Goal: Task Accomplishment & Management: Complete application form

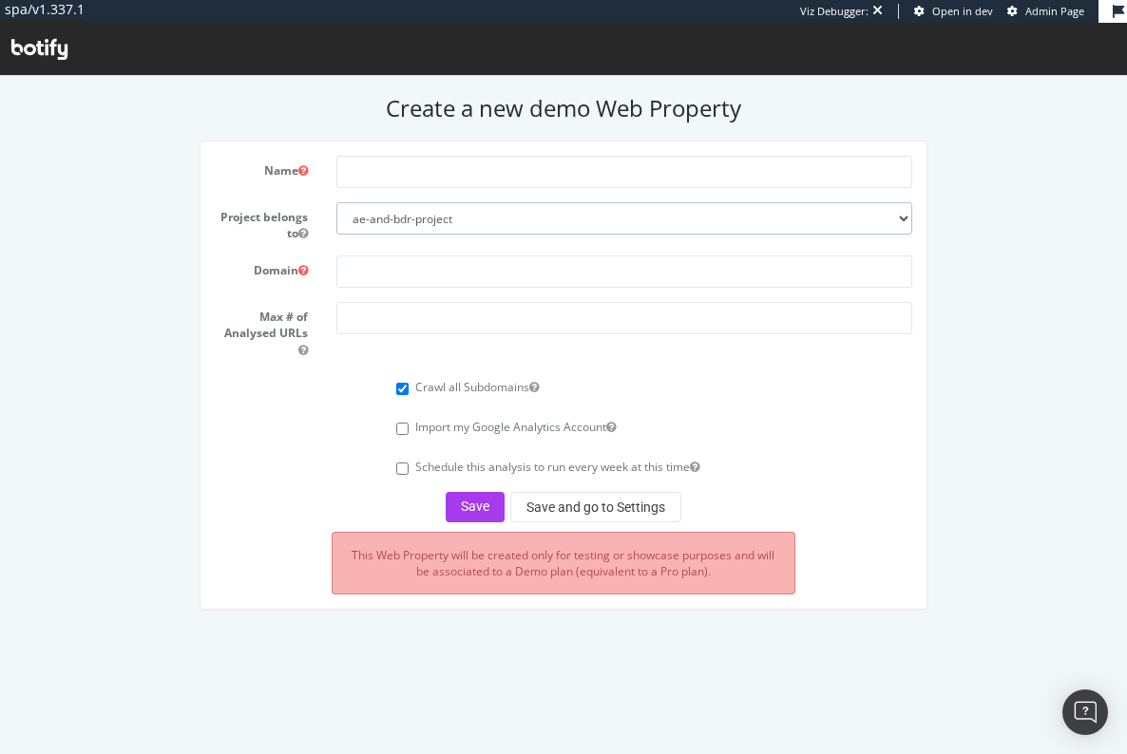
click at [476, 214] on select "ae-and-bdr-project leslie-org rent-the-runway skechers-org-pg" at bounding box center [624, 218] width 576 height 32
select select "41201"
click at [336, 202] on select "ae-and-bdr-project leslie-org rent-the-runway skechers-org-pg" at bounding box center [624, 218] width 576 height 32
click at [421, 162] on input "text" at bounding box center [624, 172] width 576 height 32
type input "Gopher Sports"
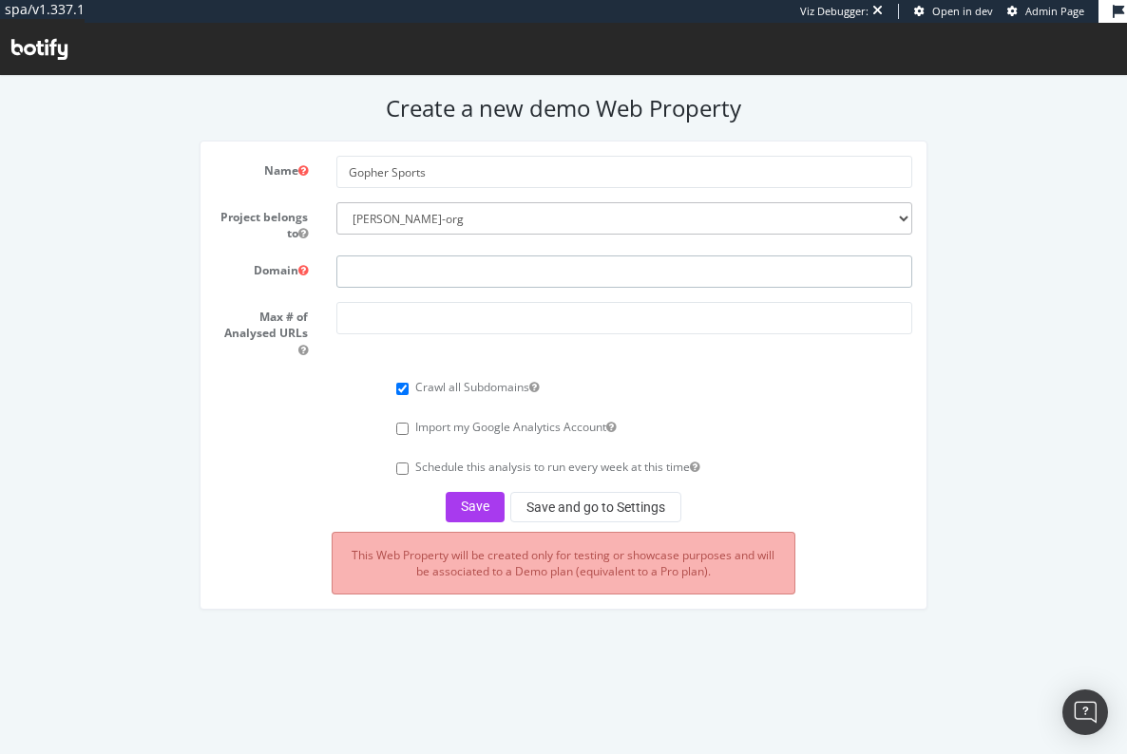
click at [385, 271] on input "text" at bounding box center [624, 272] width 576 height 32
paste input "https://gophersport.com/"
type input "https://gophersport.com/"
click at [389, 307] on input "number" at bounding box center [624, 318] width 576 height 32
type input "250000"
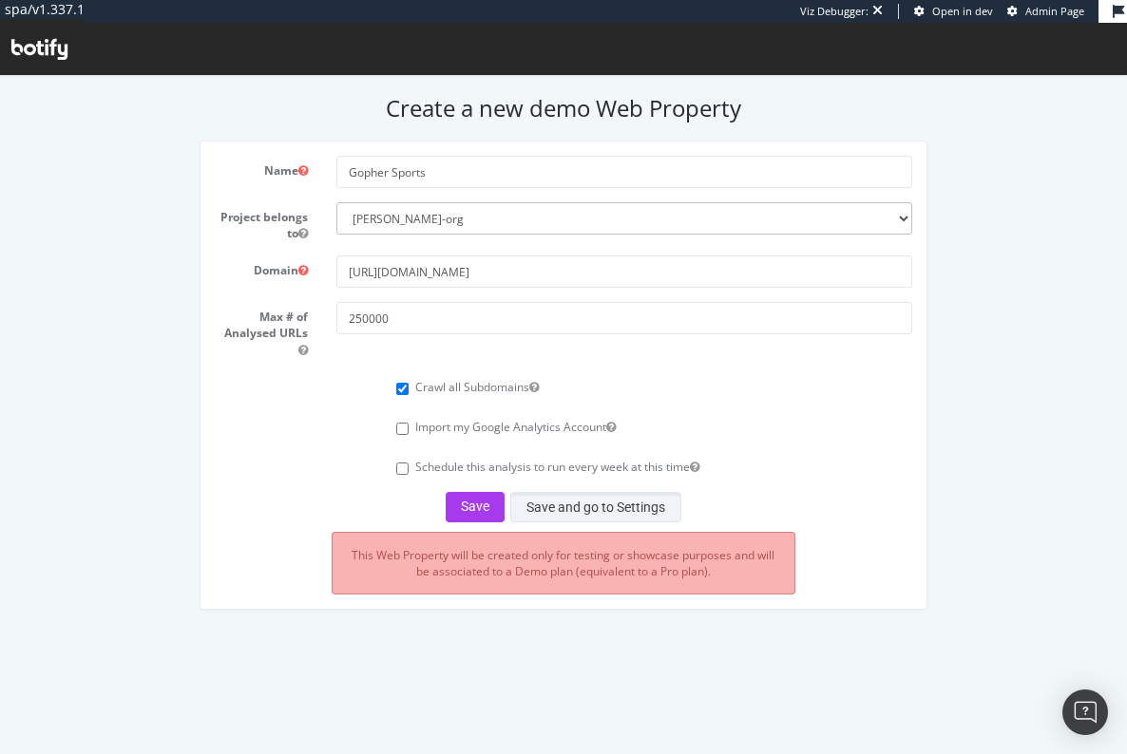
click at [594, 512] on button "Save and go to Settings" at bounding box center [595, 507] width 171 height 30
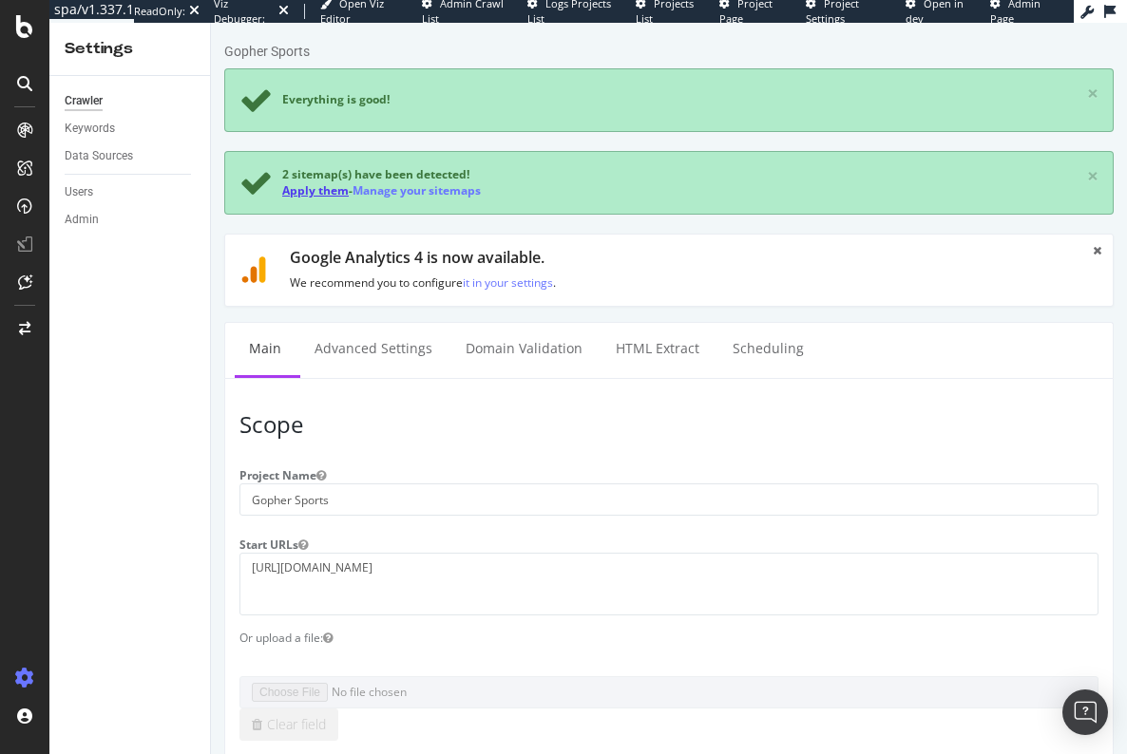
click at [302, 193] on link "Apply them" at bounding box center [315, 190] width 66 height 16
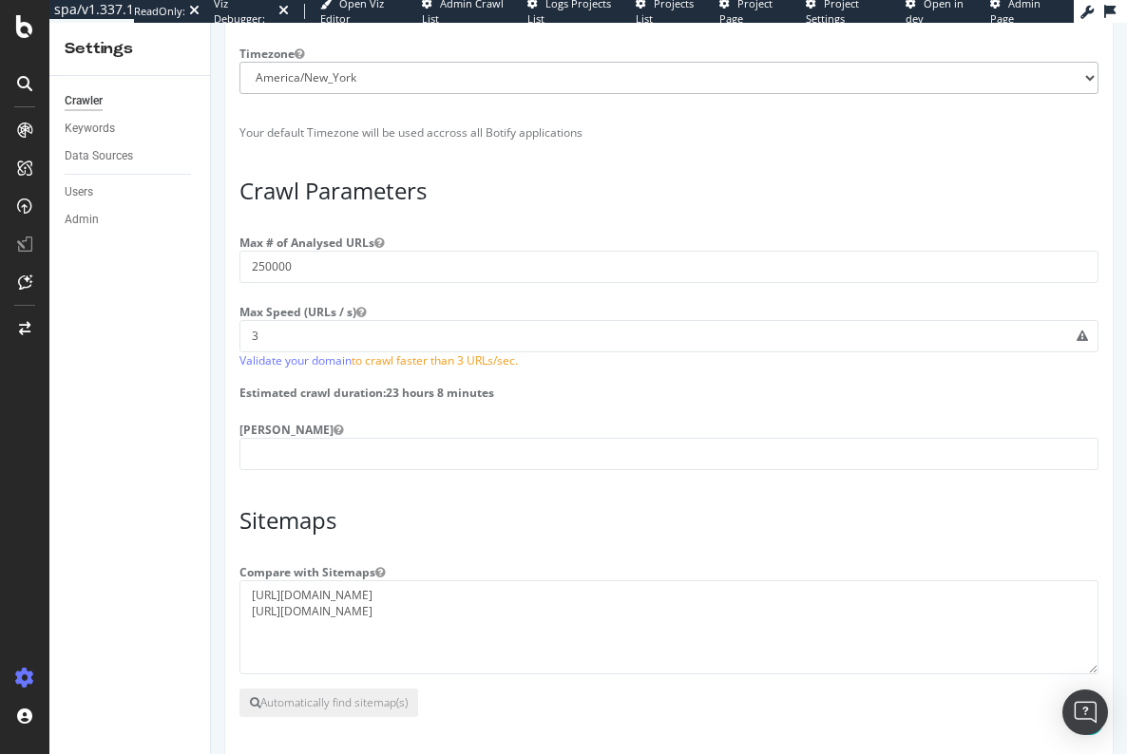
scroll to position [1425, 0]
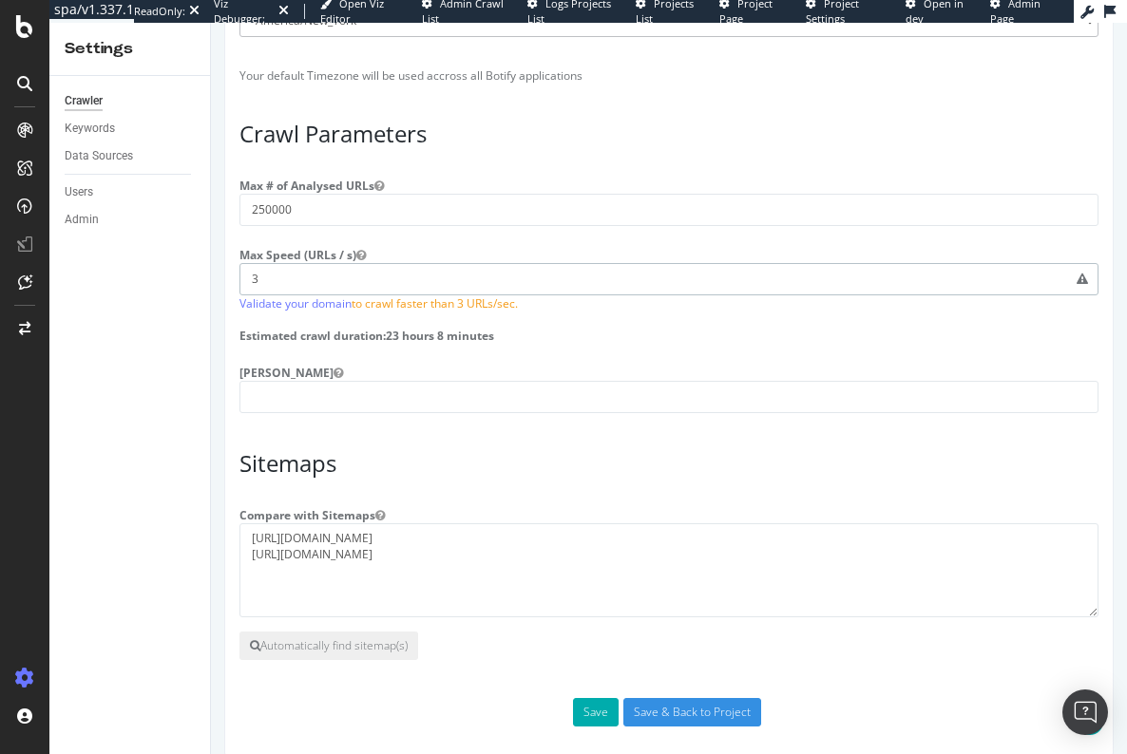
drag, startPoint x: 275, startPoint y: 294, endPoint x: 210, endPoint y: 300, distance: 65.8
type input "6"
click at [674, 727] on input "Save & Back to Project" at bounding box center [692, 712] width 138 height 28
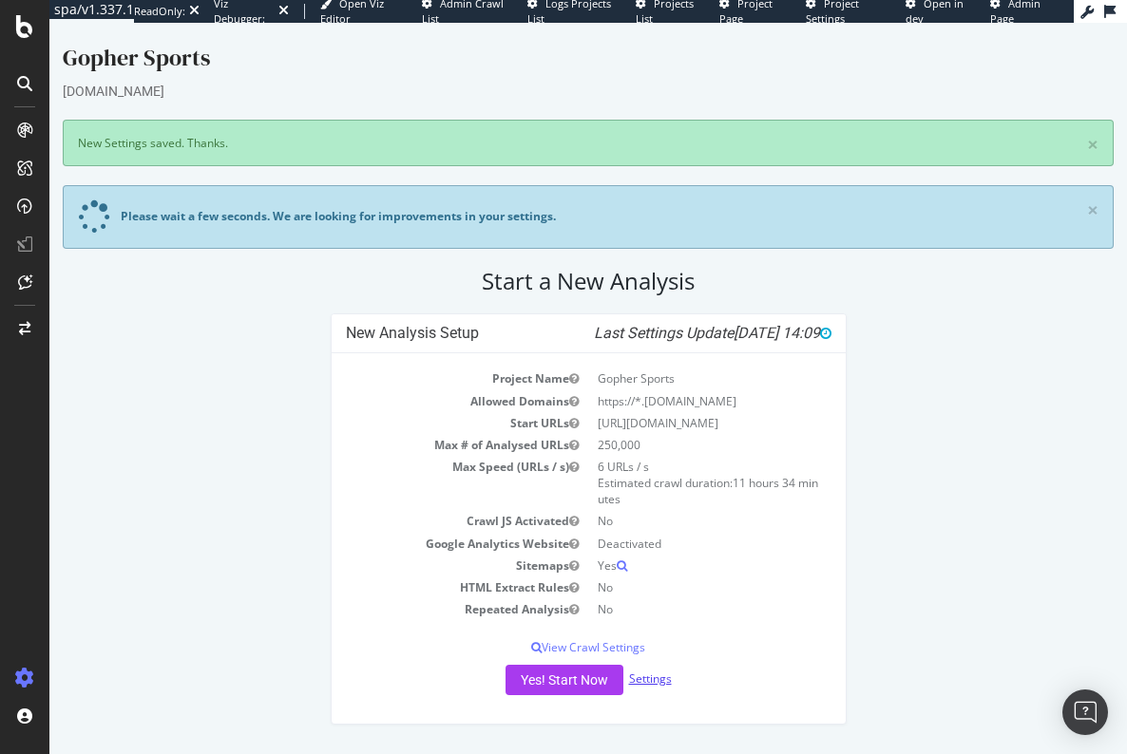
click at [655, 674] on link "Settings" at bounding box center [650, 679] width 43 height 16
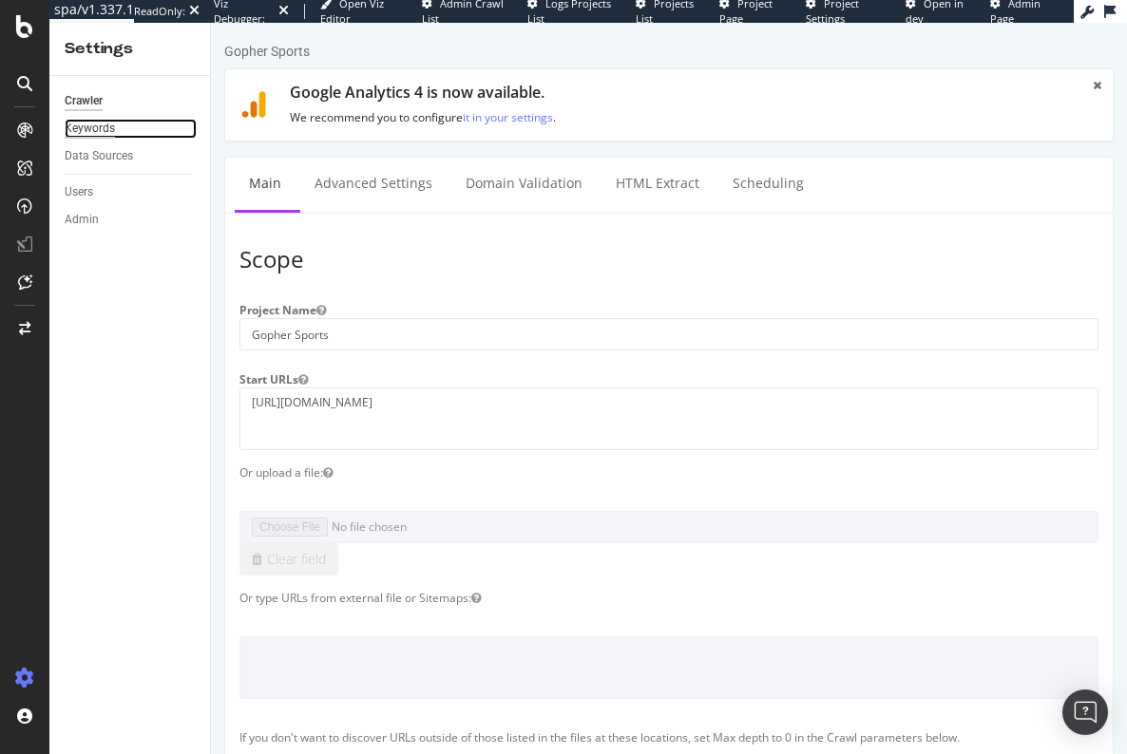
click at [99, 119] on div "Keywords" at bounding box center [90, 129] width 50 height 20
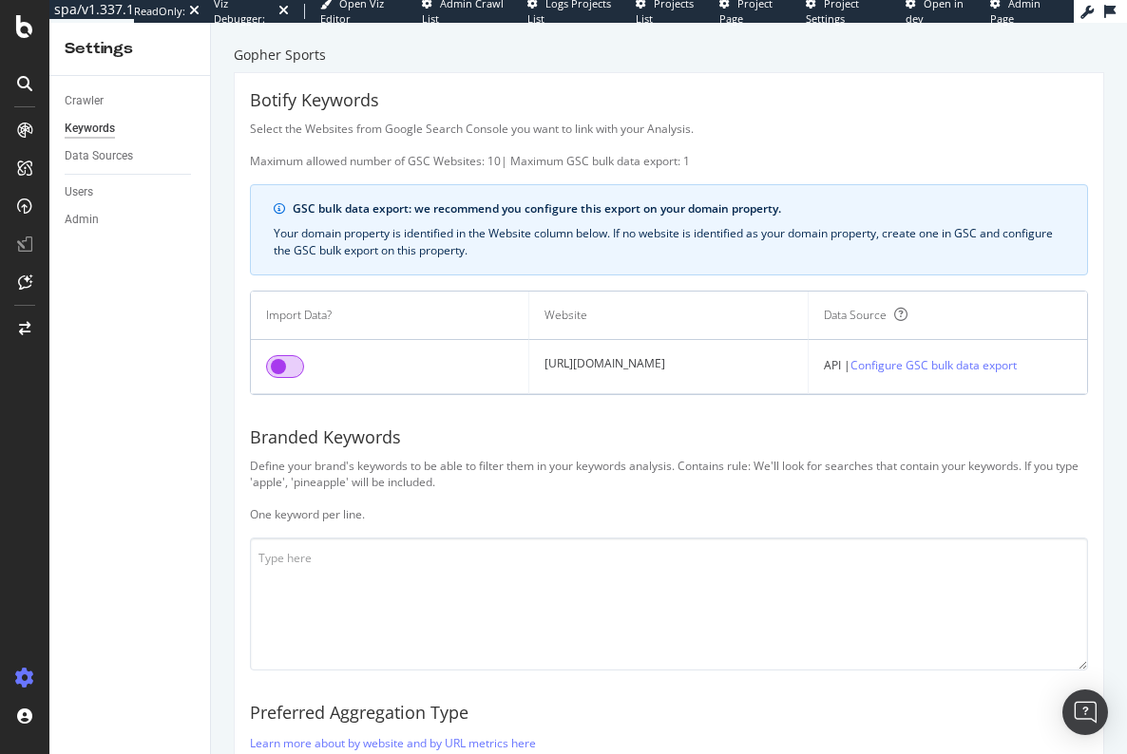
click at [279, 365] on input "checkbox" at bounding box center [285, 366] width 38 height 23
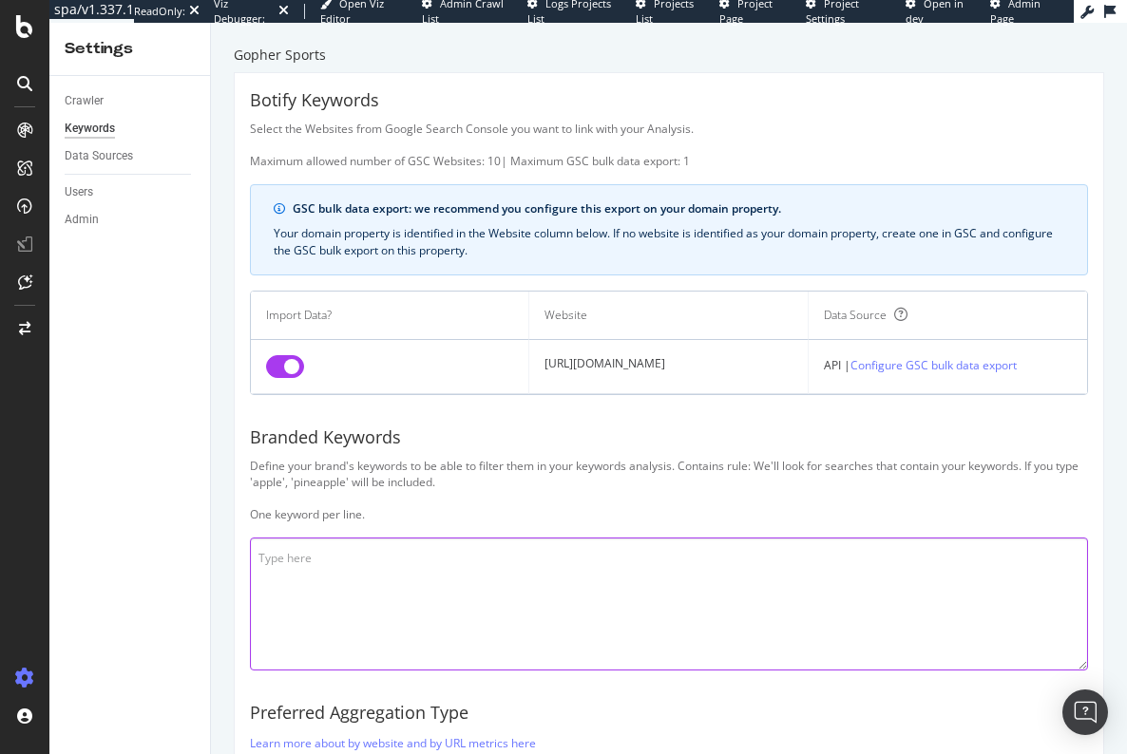
click at [332, 552] on textarea at bounding box center [669, 604] width 838 height 133
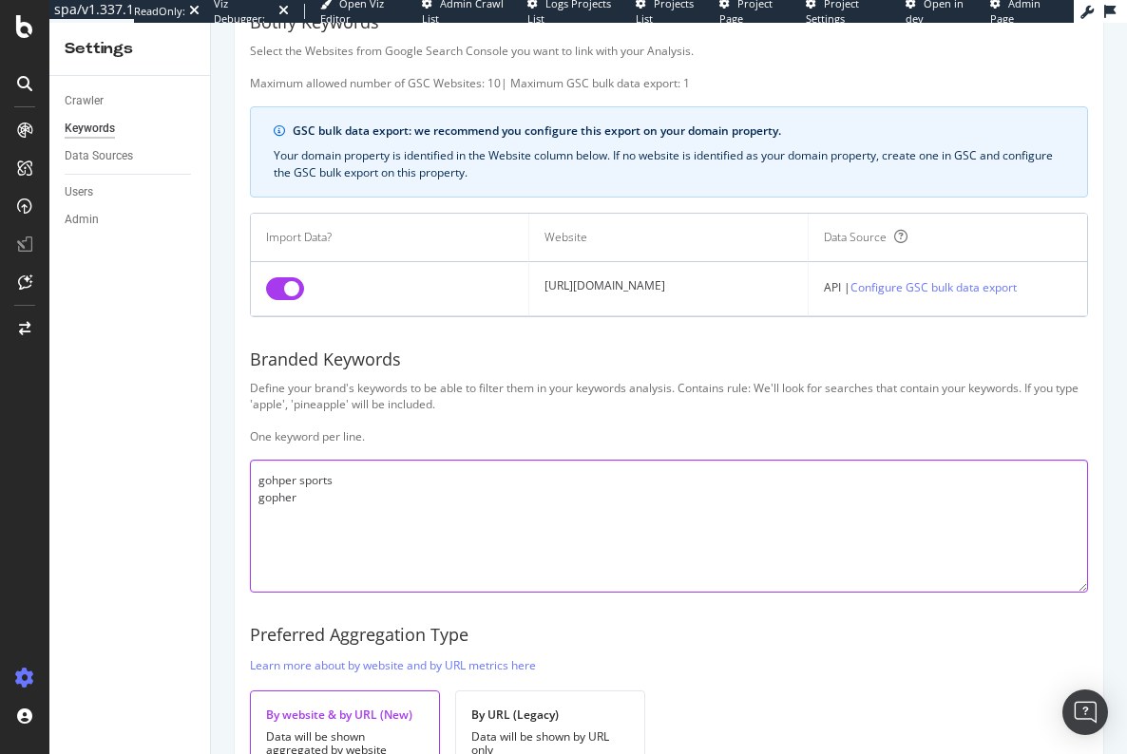
scroll to position [208, 0]
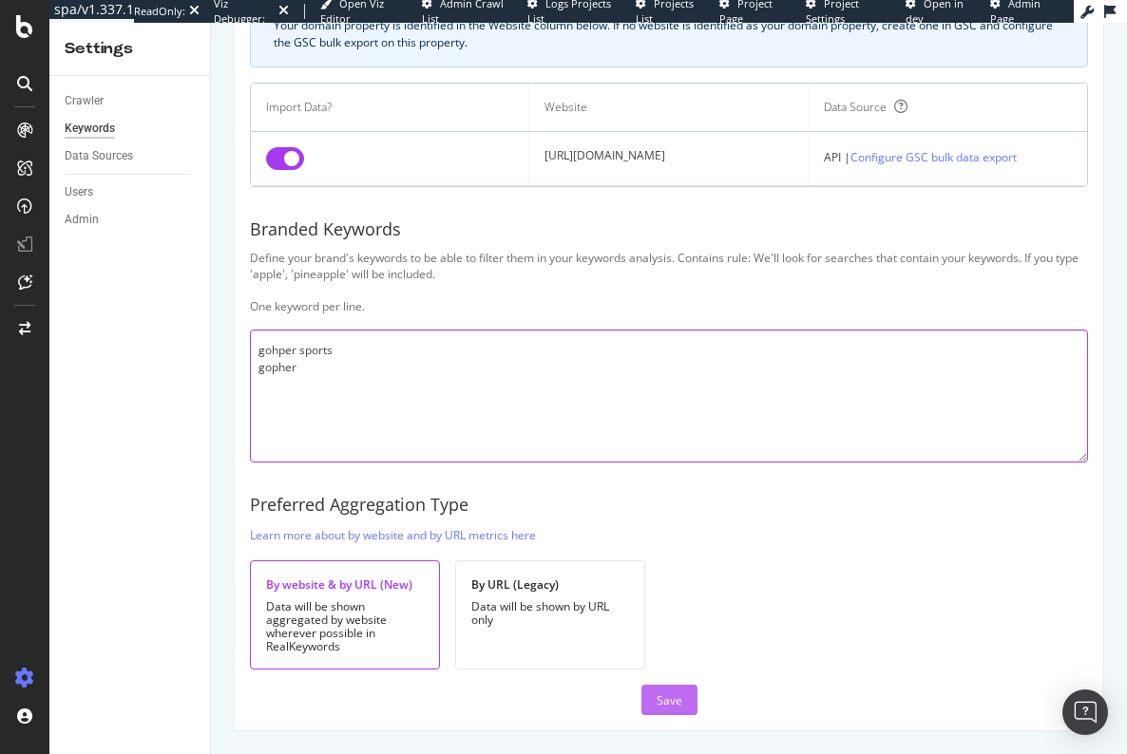
type textarea "gohper sports gopher"
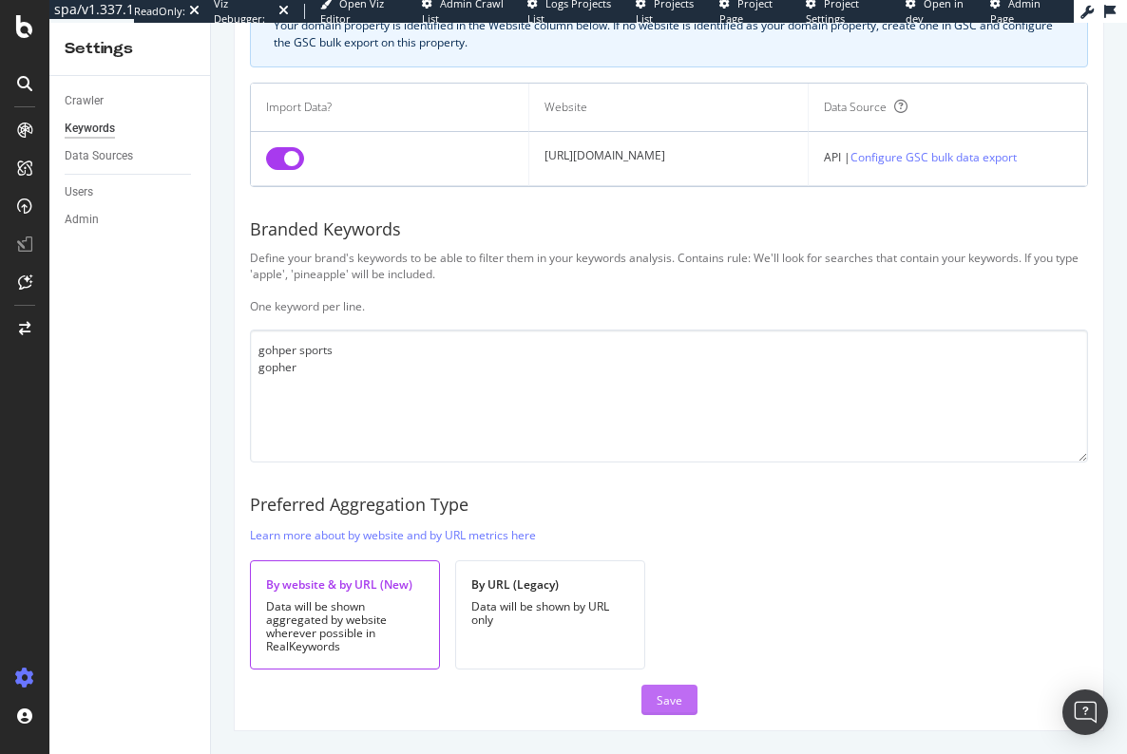
click at [658, 698] on div "Save" at bounding box center [669, 700] width 26 height 16
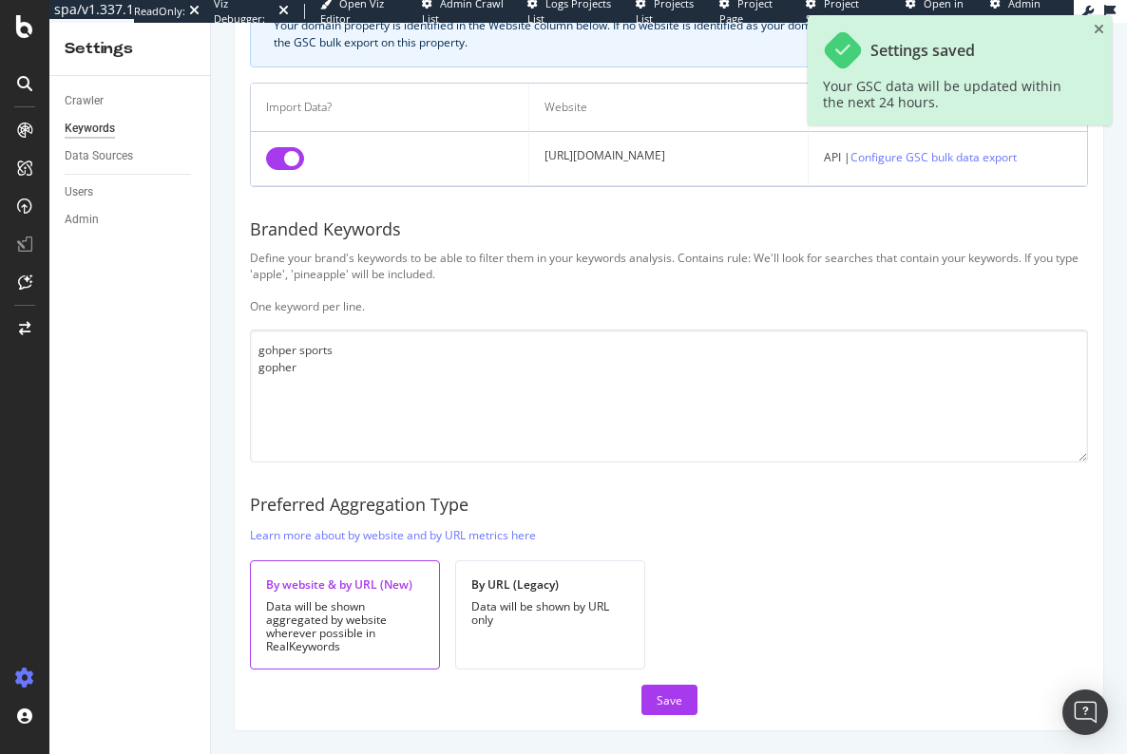
click at [179, 450] on div "Crawler Keywords Data Sources Users Admin" at bounding box center [129, 415] width 161 height 678
click at [92, 102] on div "Crawler" at bounding box center [84, 101] width 39 height 20
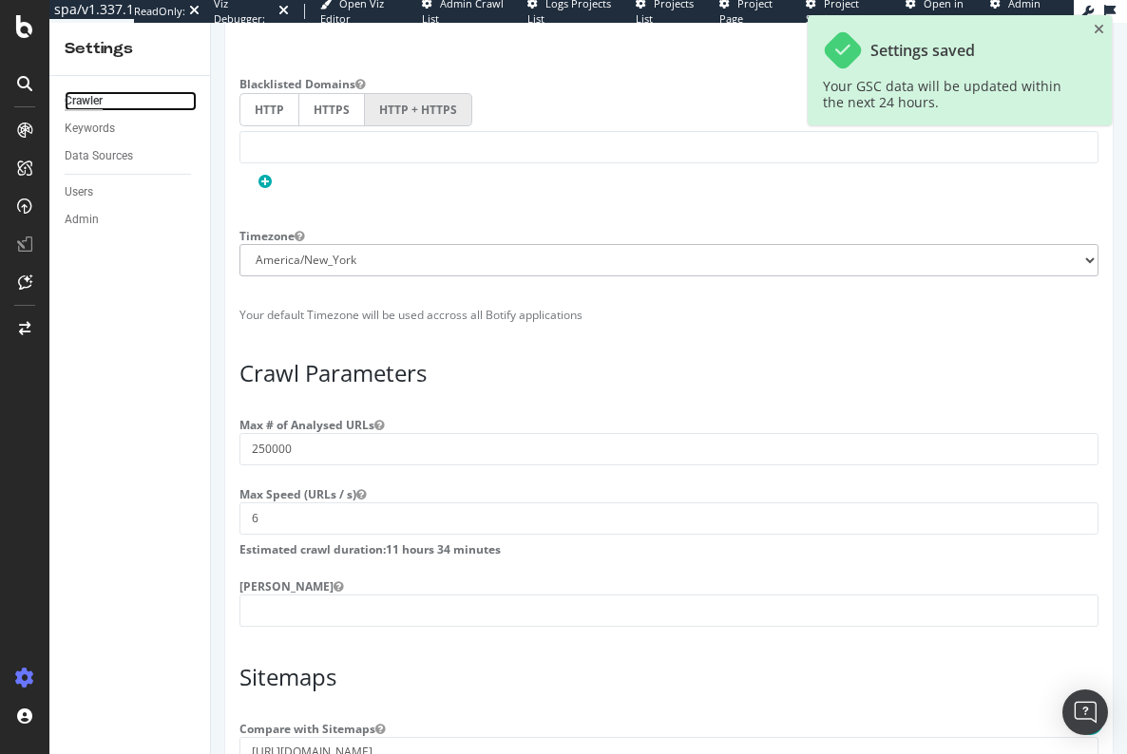
scroll to position [1436, 0]
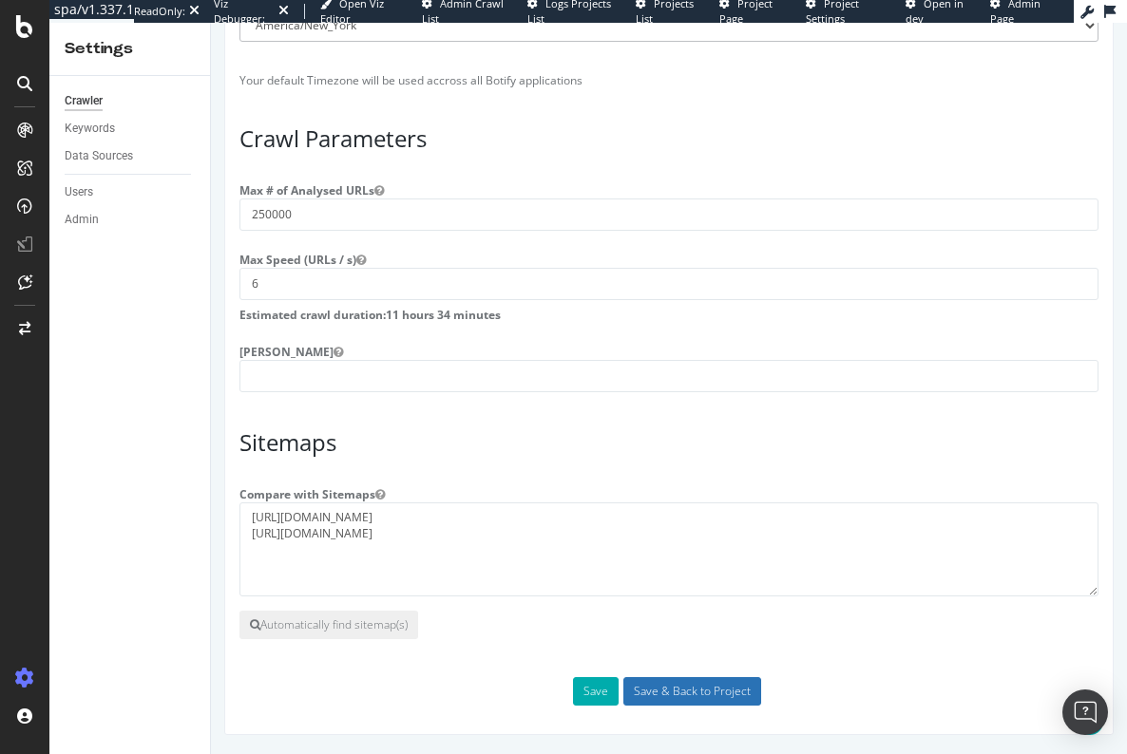
click at [680, 689] on input "Save & Back to Project" at bounding box center [692, 691] width 138 height 28
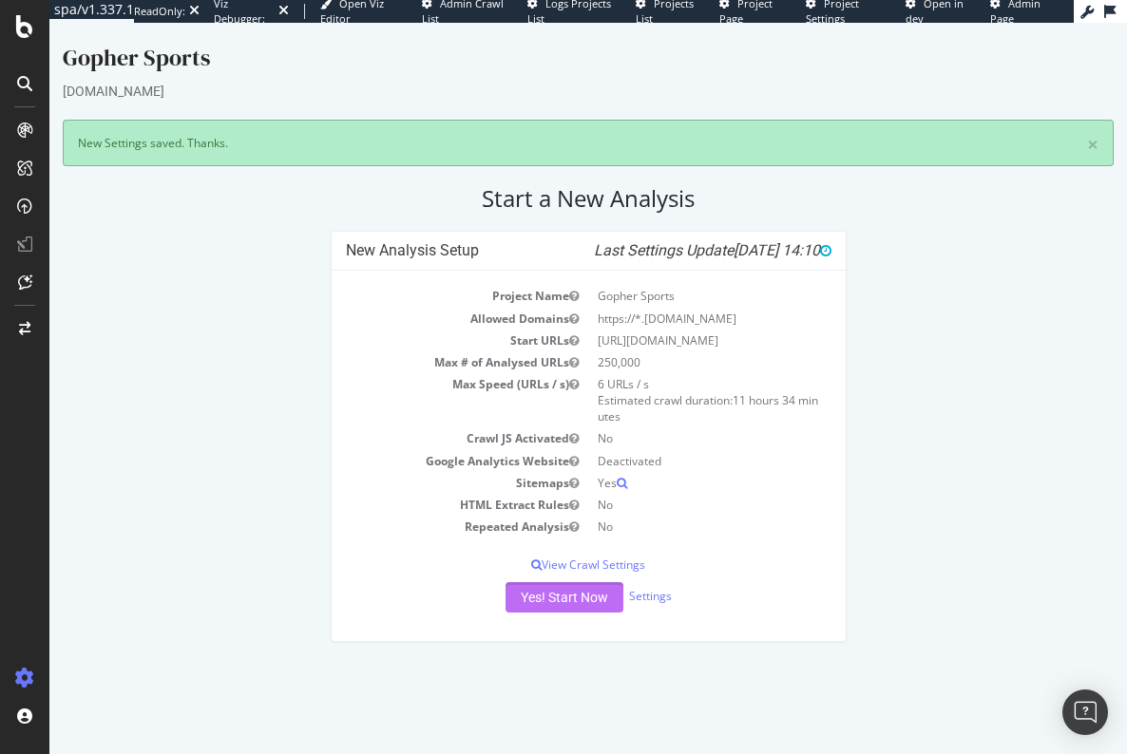
click at [543, 593] on button "Yes! Start Now" at bounding box center [564, 597] width 118 height 30
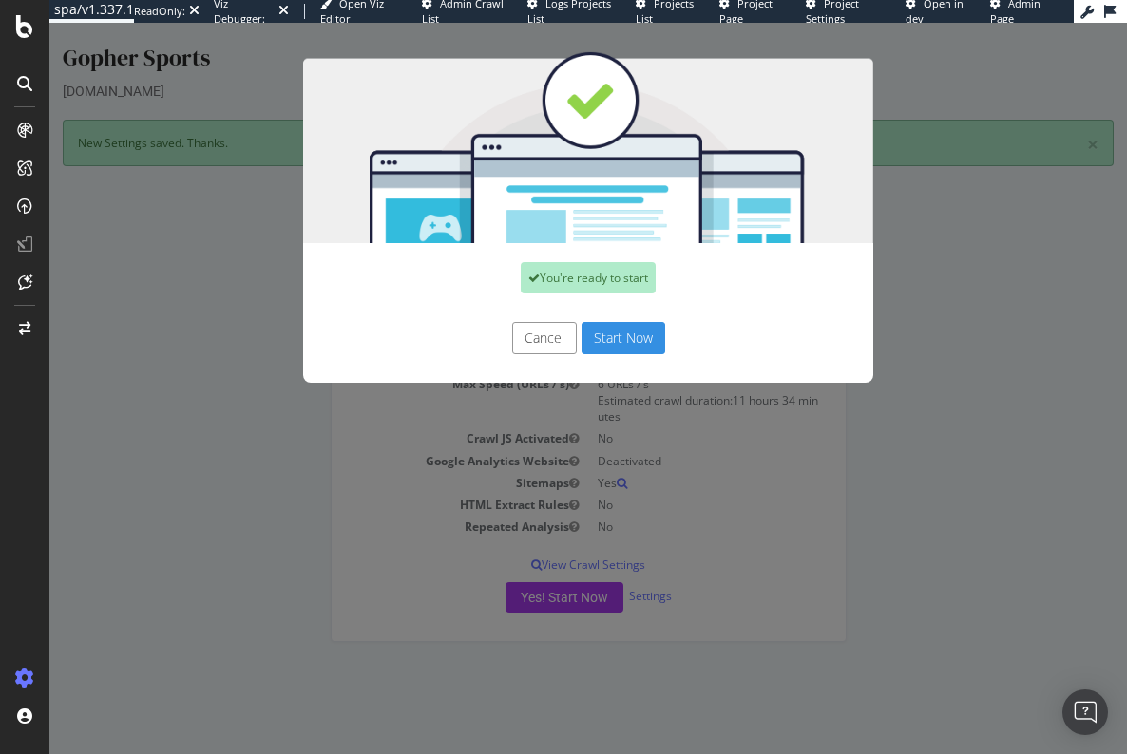
click at [611, 339] on button "Start Now" at bounding box center [623, 338] width 84 height 32
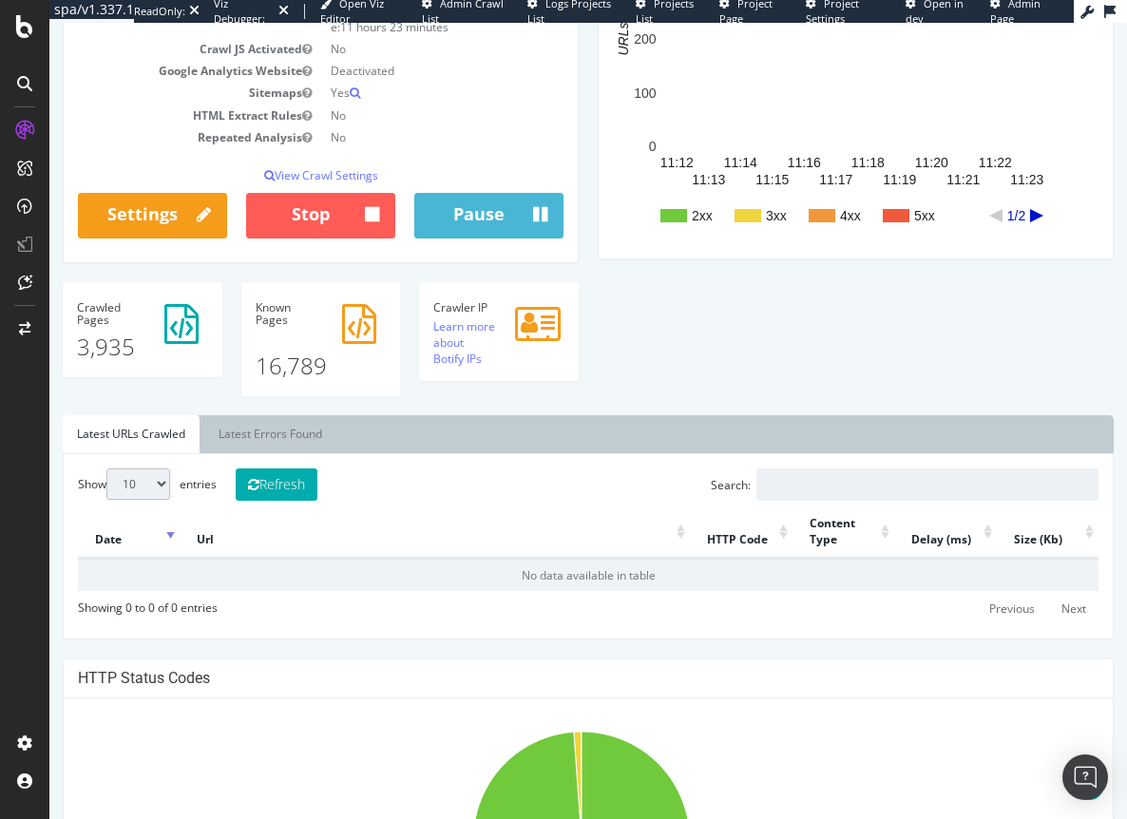
scroll to position [95, 0]
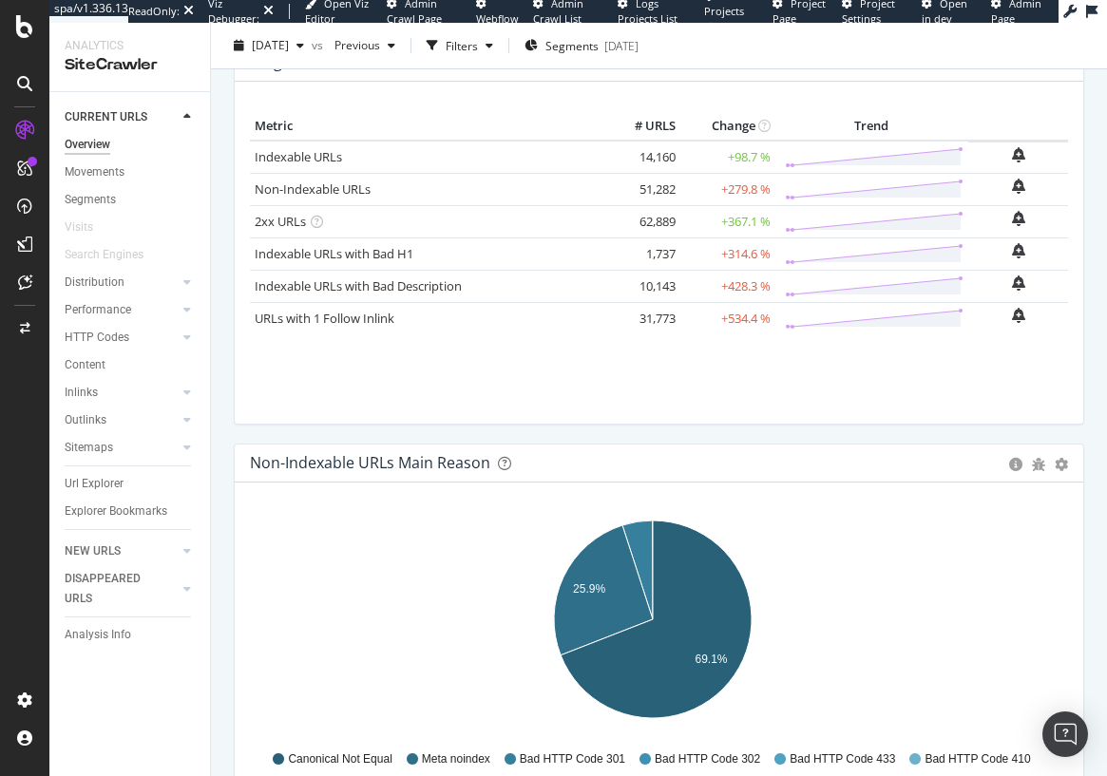
scroll to position [285, 0]
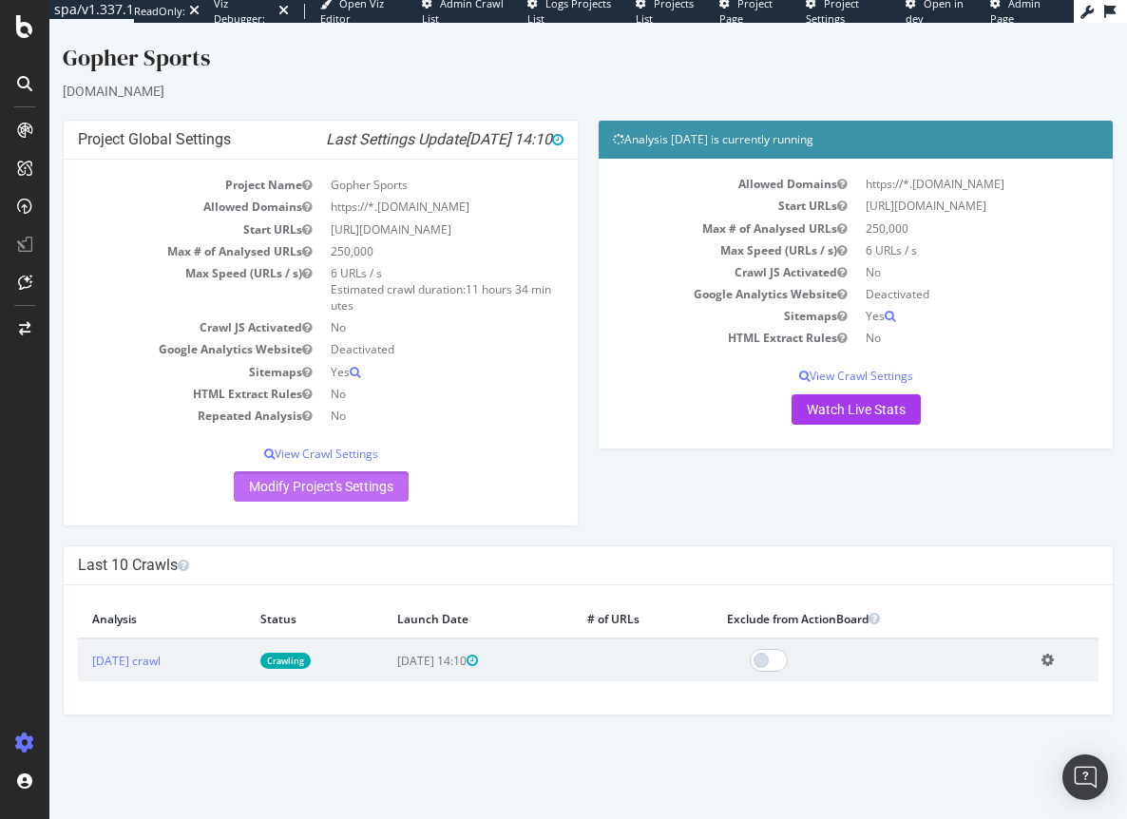
click at [326, 484] on link "Modify Project's Settings" at bounding box center [321, 486] width 175 height 30
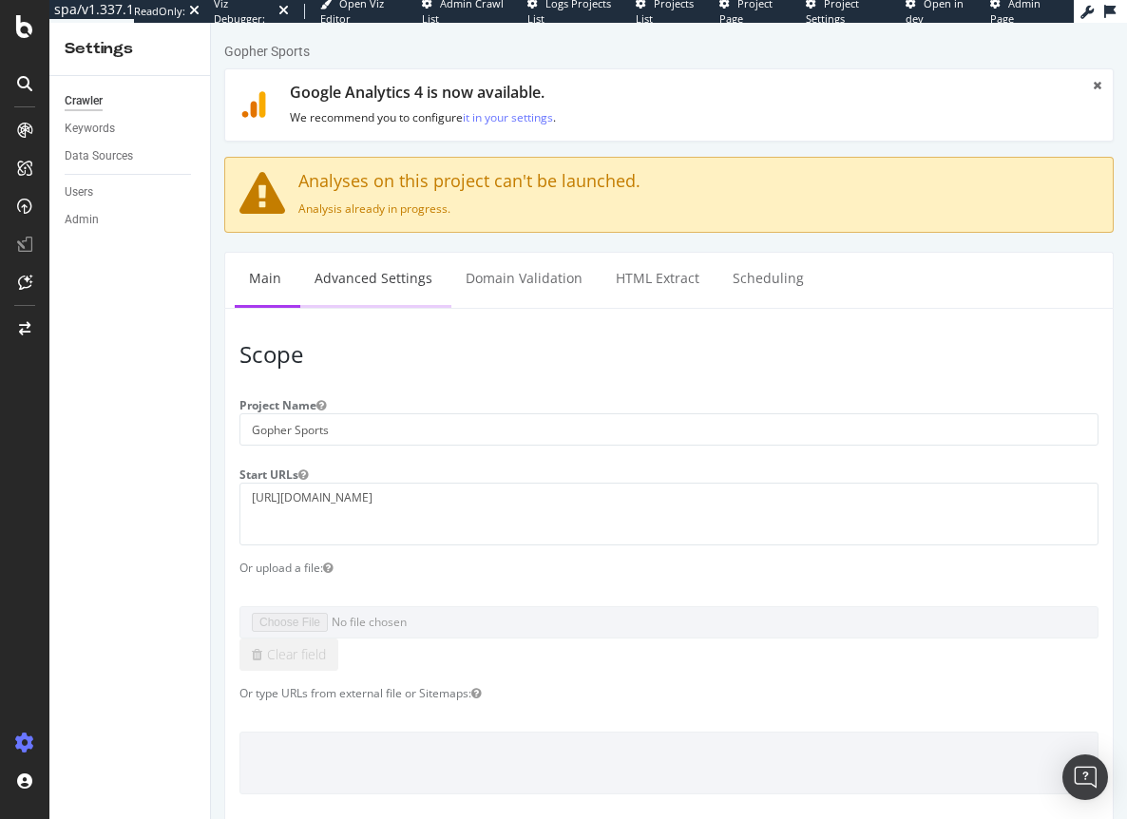
click at [380, 290] on link "Advanced Settings" at bounding box center [373, 279] width 146 height 52
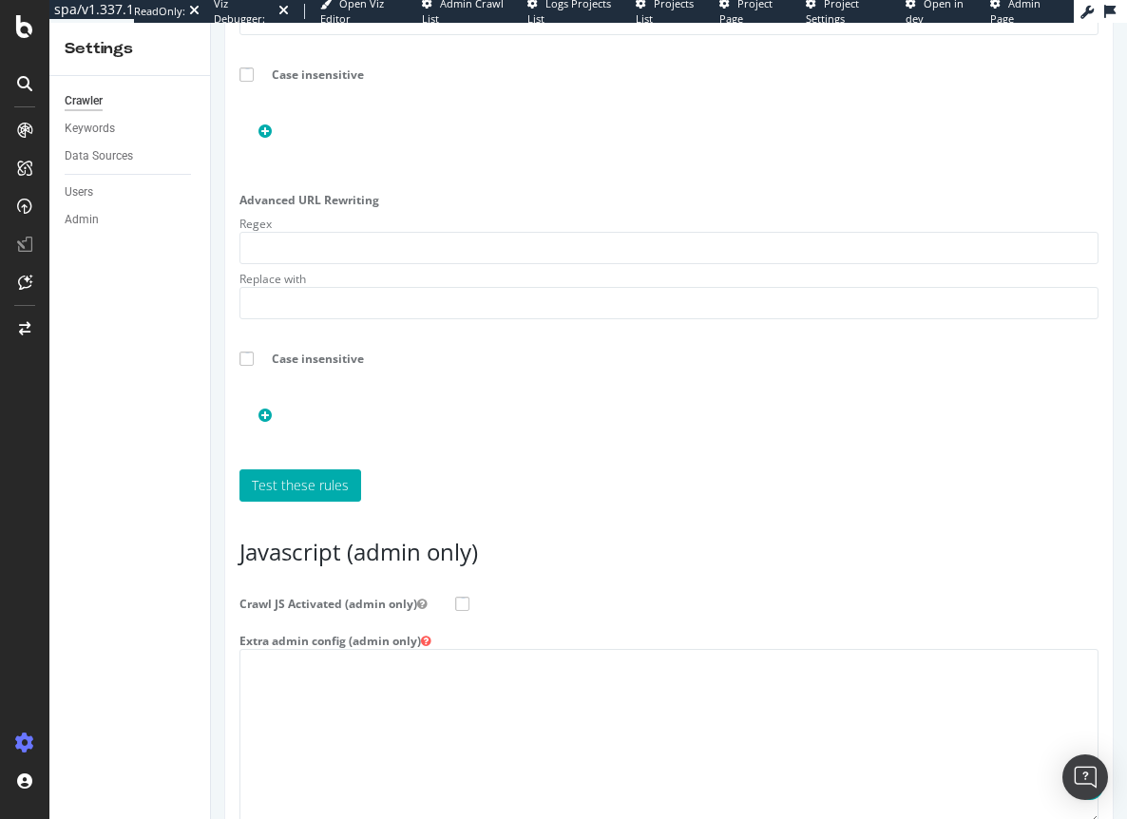
scroll to position [2585, 0]
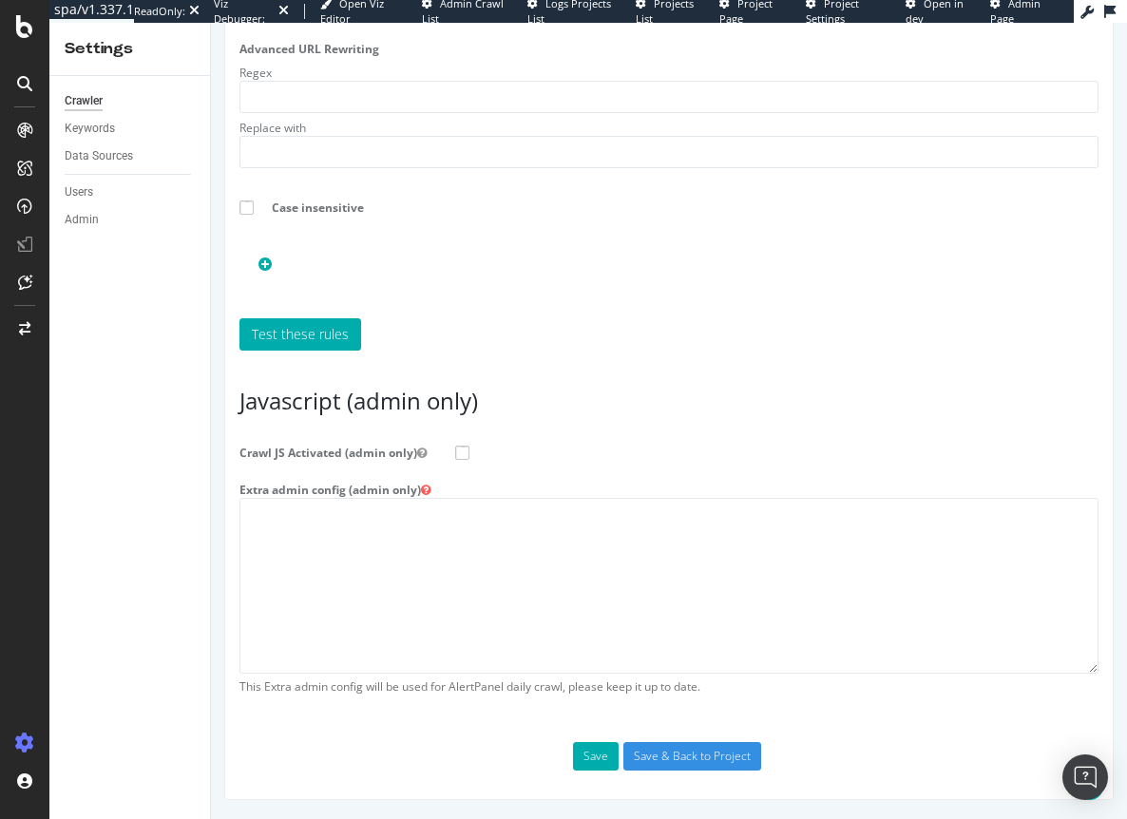
click at [466, 457] on span at bounding box center [462, 452] width 14 height 14
click at [211, 23] on input "Crawl JS Activated (admin only)" at bounding box center [211, 23] width 0 height 0
click at [439, 524] on textarea at bounding box center [668, 586] width 859 height 176
paste textarea "{ "flags": [ "cube" ], "beta": { "pap_mini_rules": [ "+ *newrelic.com/*", "+ *y…"
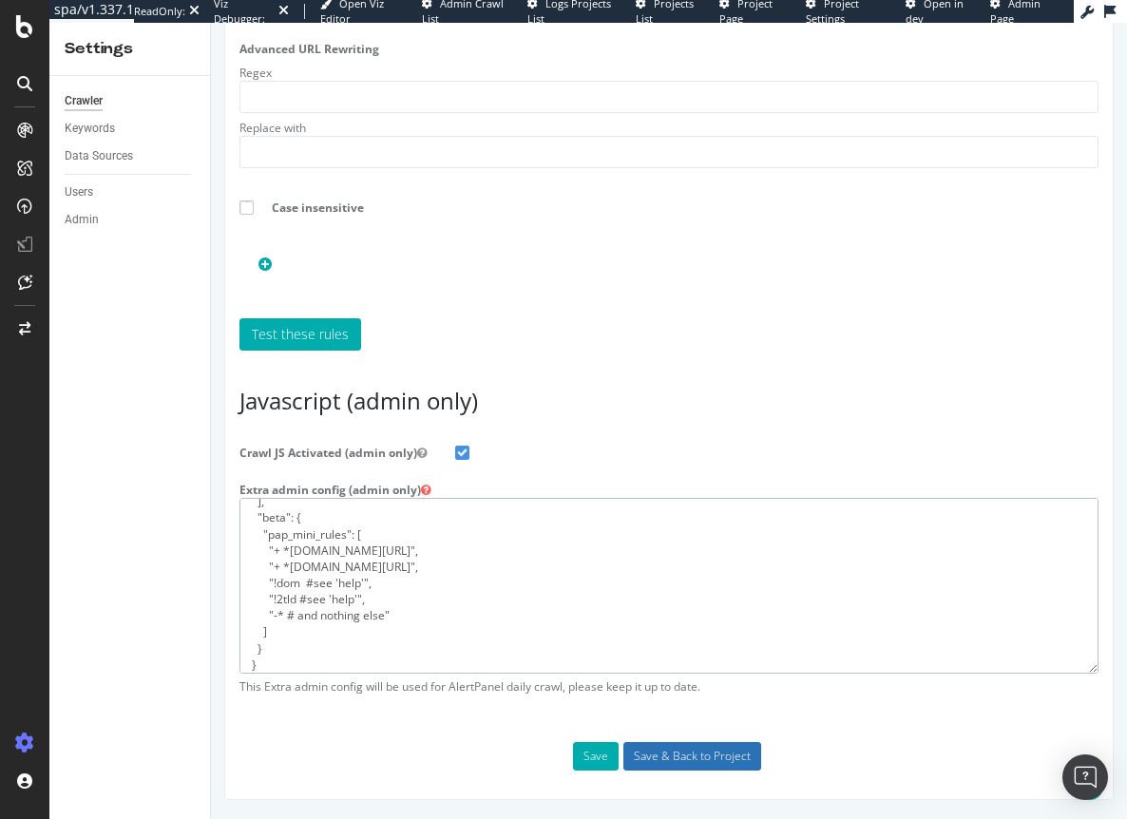
type textarea "{ "flags": [ "cube" ], "beta": { "pap_mini_rules": [ "+ *newrelic.com/*", "+ *y…"
click at [661, 755] on input "Save & Back to Project" at bounding box center [692, 756] width 138 height 28
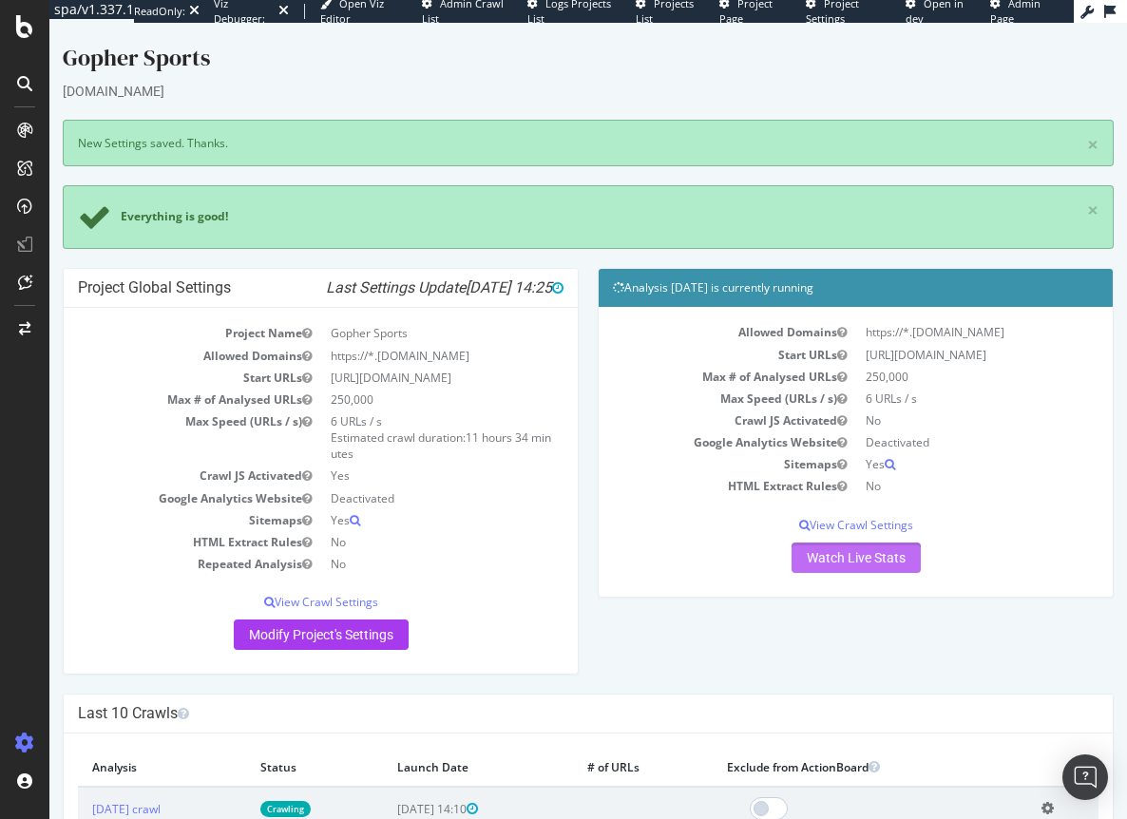
click at [852, 561] on link "Watch Live Stats" at bounding box center [855, 557] width 129 height 30
